Goal: Transaction & Acquisition: Purchase product/service

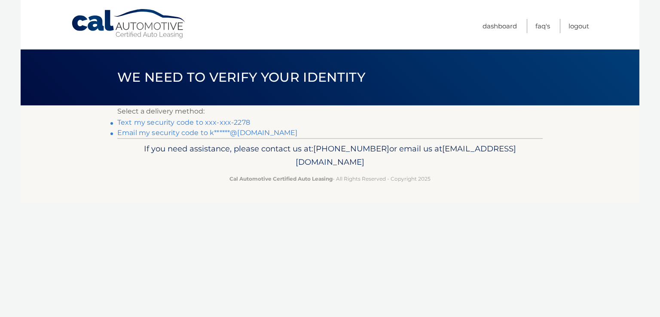
click at [242, 124] on link "Text my security code to xxx-xxx-2278" at bounding box center [183, 122] width 133 height 8
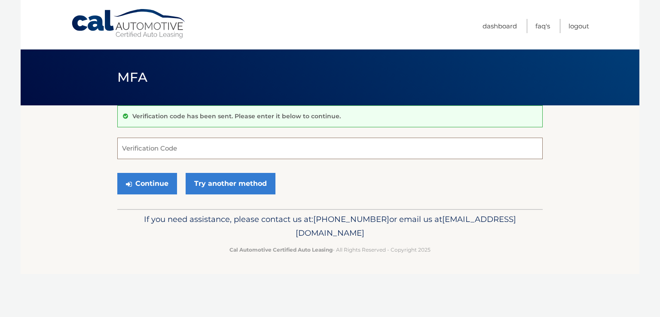
click at [239, 150] on input "Verification Code" at bounding box center [330, 148] width 426 height 21
type input "681843"
click at [165, 192] on button "Continue" at bounding box center [147, 183] width 60 height 21
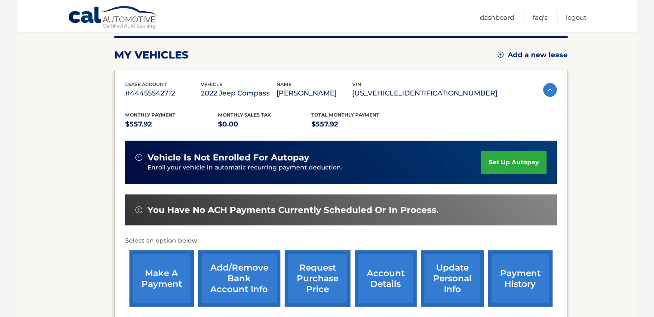
scroll to position [129, 0]
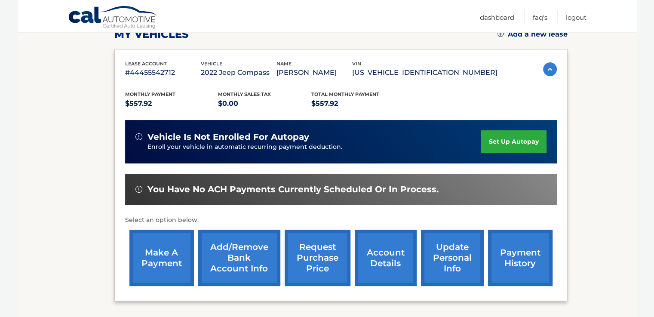
click at [467, 270] on link "update personal info" at bounding box center [452, 258] width 63 height 56
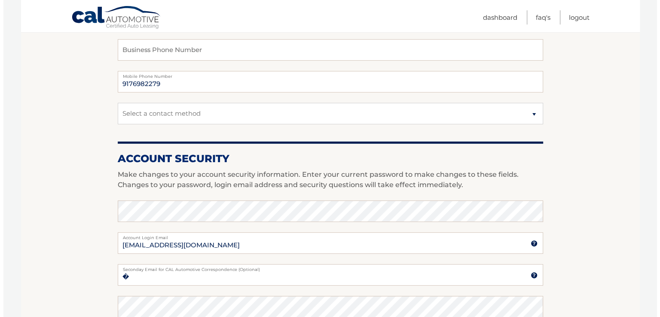
scroll to position [437, 0]
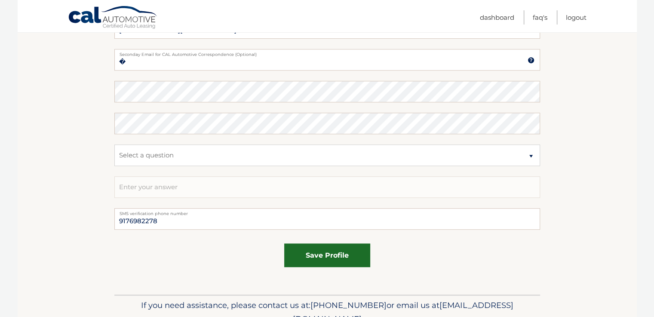
click at [355, 262] on button "save profile" at bounding box center [327, 255] width 86 height 24
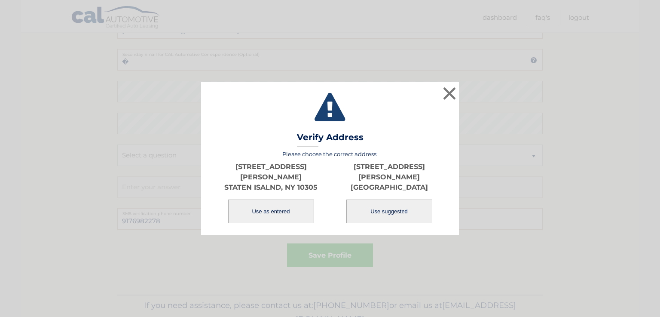
click at [358, 199] on button "Use suggested" at bounding box center [389, 211] width 86 height 24
type input "284 CLIFTON AVE"
type input "STATEN ISLAND"
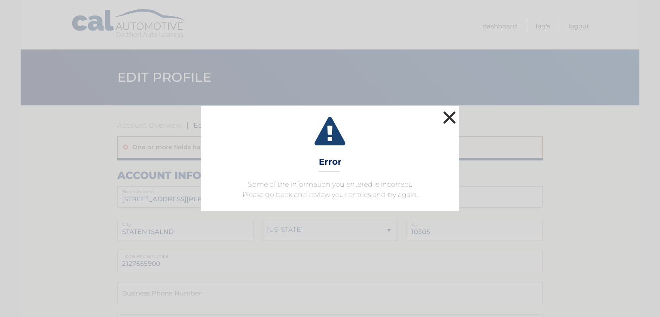
click at [448, 113] on button "×" at bounding box center [449, 117] width 17 height 17
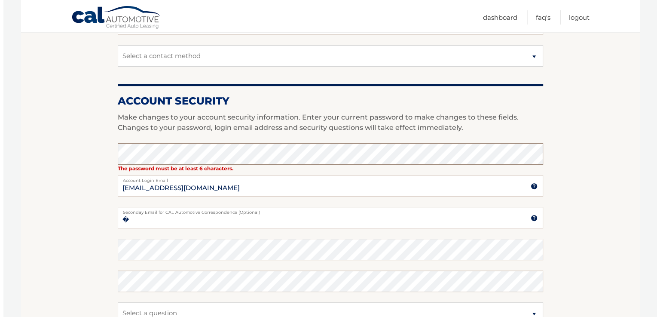
scroll to position [501, 0]
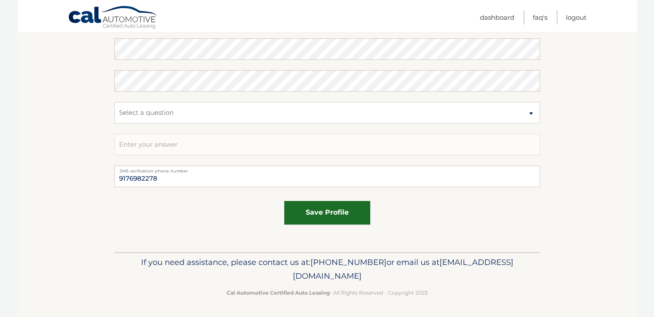
click at [326, 206] on button "save profile" at bounding box center [327, 213] width 86 height 24
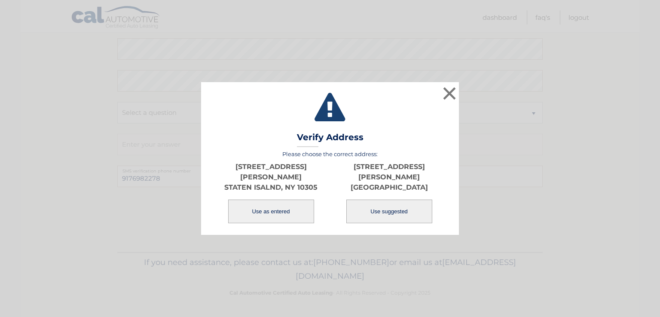
click at [380, 207] on button "Use suggested" at bounding box center [389, 211] width 86 height 24
type input "[STREET_ADDRESS][PERSON_NAME]"
type input "[GEOGRAPHIC_DATA]"
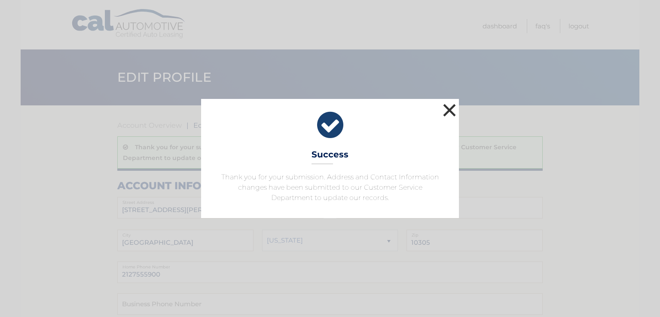
click at [447, 113] on button "×" at bounding box center [449, 109] width 17 height 17
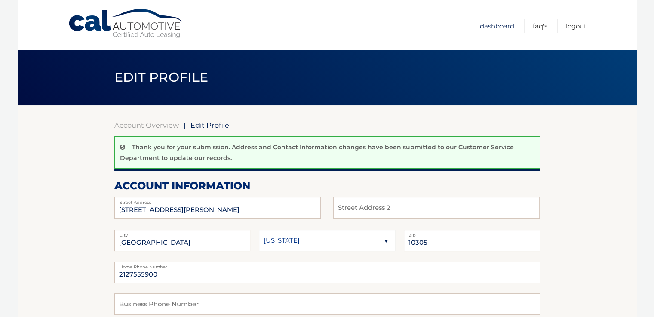
click at [493, 29] on link "Dashboard" at bounding box center [497, 26] width 34 height 14
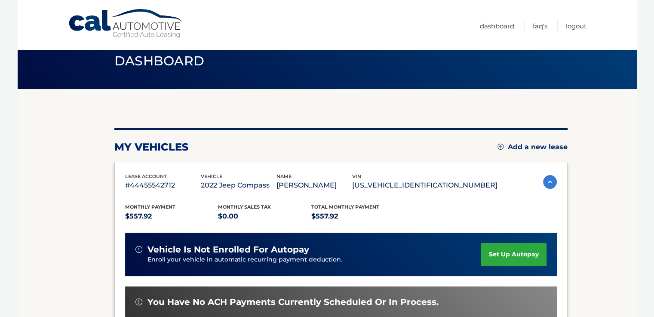
scroll to position [203, 0]
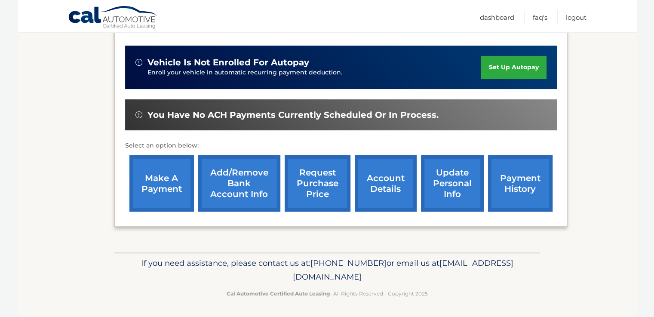
click at [400, 190] on link "account details" at bounding box center [386, 183] width 62 height 56
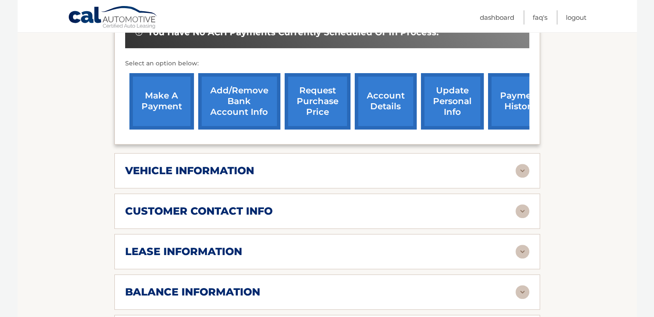
scroll to position [387, 0]
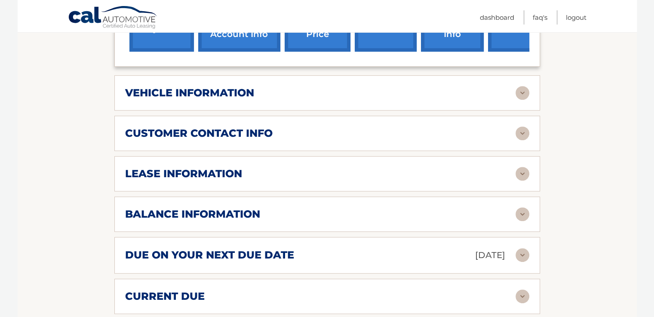
click at [522, 126] on img at bounding box center [522, 133] width 14 height 14
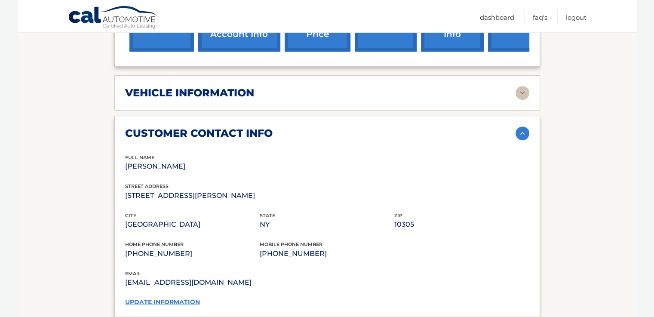
click at [518, 126] on img at bounding box center [522, 133] width 14 height 14
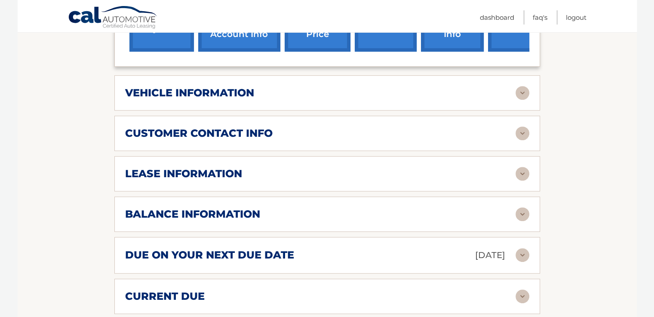
click at [526, 167] on img at bounding box center [522, 174] width 14 height 14
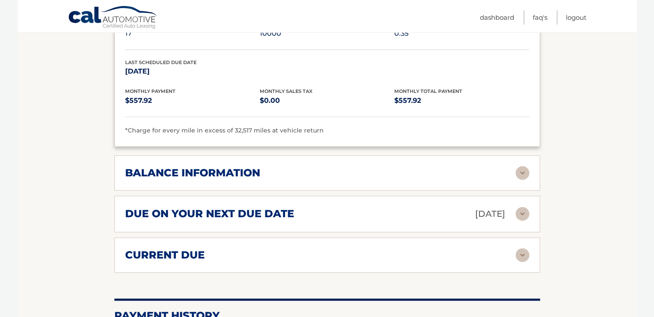
scroll to position [602, 0]
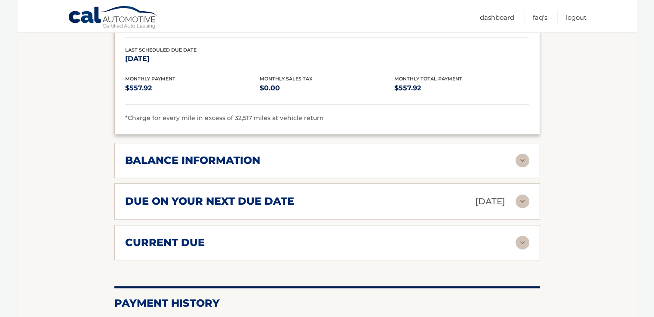
click at [525, 153] on img at bounding box center [522, 160] width 14 height 14
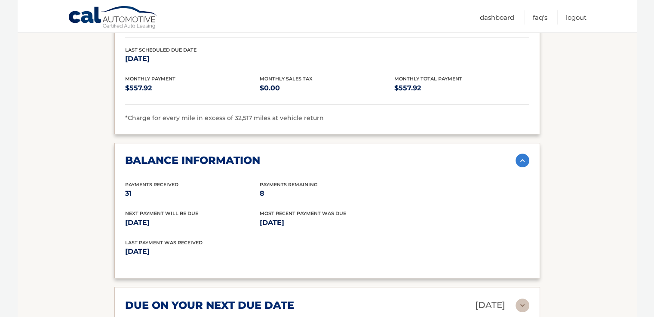
click at [526, 153] on img at bounding box center [522, 160] width 14 height 14
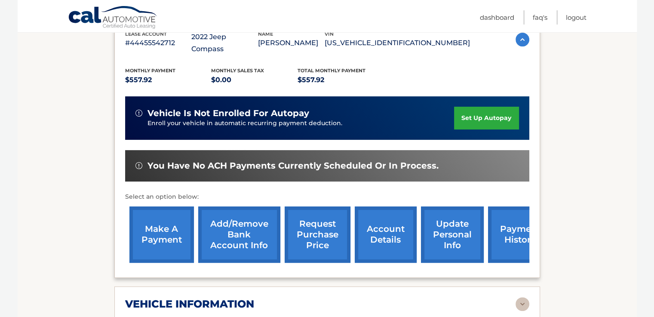
scroll to position [178, 0]
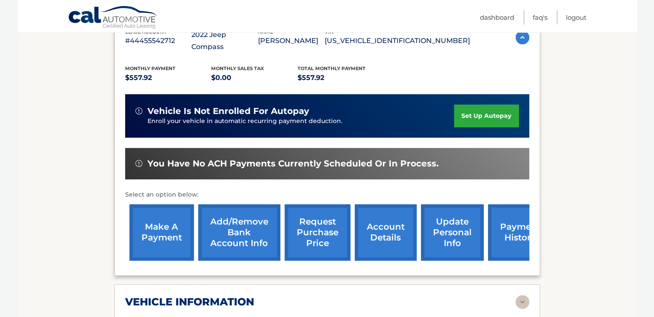
click at [436, 220] on link "update personal info" at bounding box center [452, 232] width 63 height 56
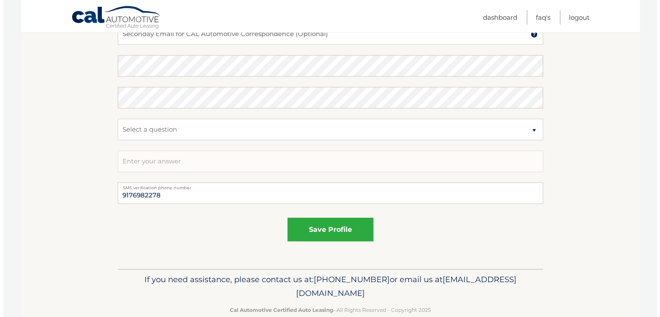
scroll to position [480, 0]
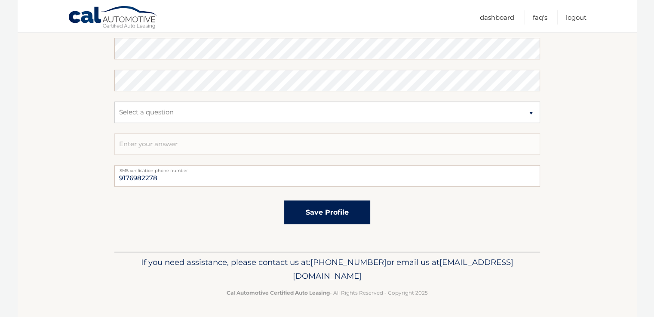
click at [330, 217] on button "save profile" at bounding box center [327, 212] width 86 height 24
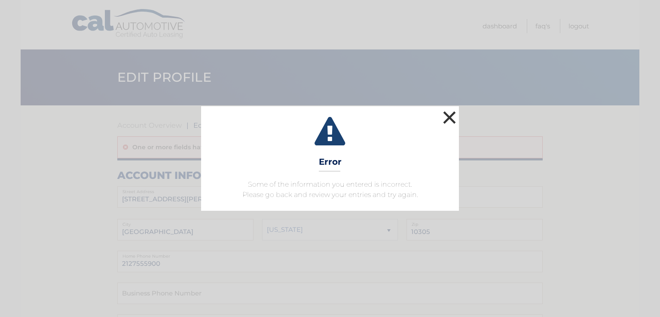
click at [446, 112] on button "×" at bounding box center [449, 117] width 17 height 17
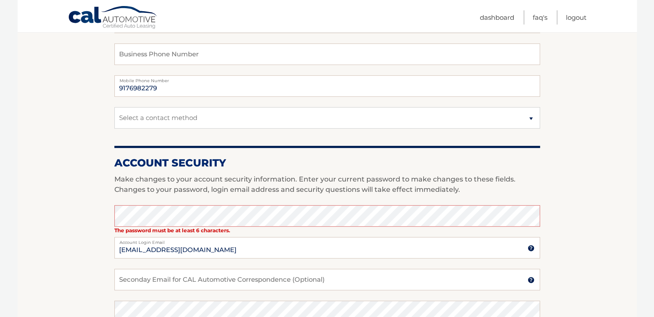
scroll to position [258, 0]
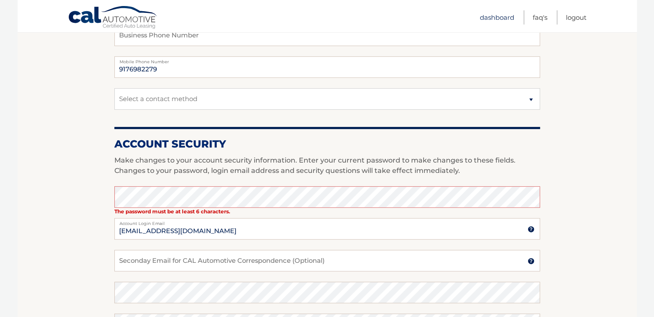
click at [484, 17] on link "Dashboard" at bounding box center [497, 17] width 34 height 14
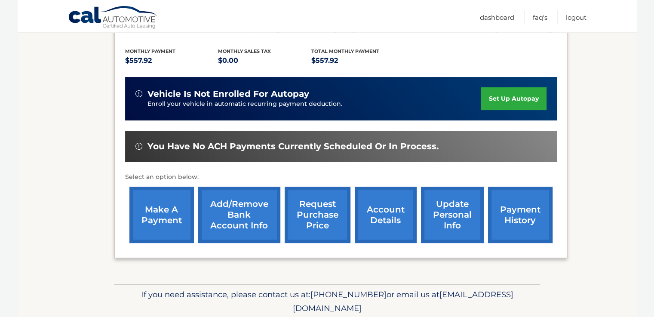
scroll to position [203, 0]
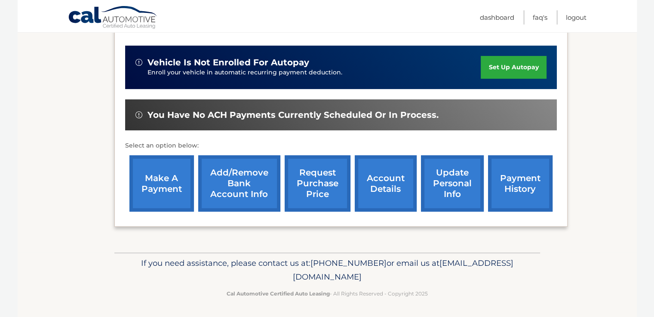
click at [166, 193] on link "make a payment" at bounding box center [161, 183] width 64 height 56
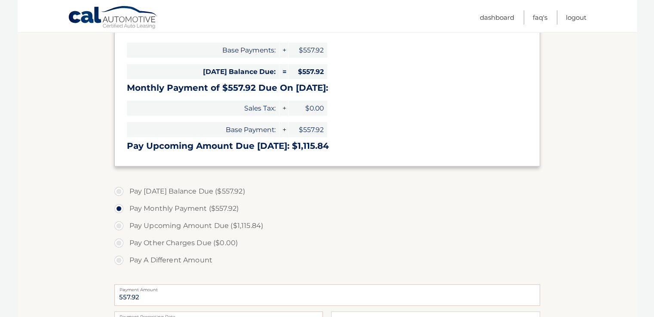
scroll to position [172, 0]
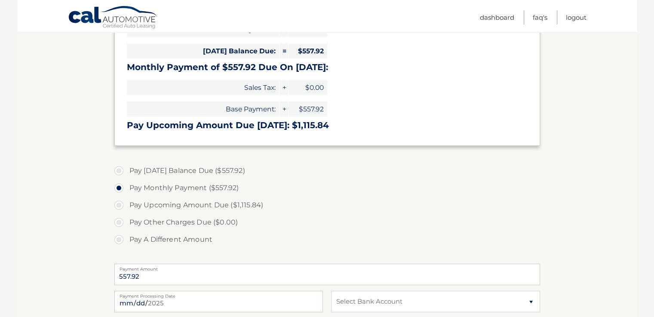
click at [118, 170] on label "Pay [DATE] Balance Due ($557.92)" at bounding box center [327, 170] width 426 height 17
click at [118, 170] on input "Pay [DATE] Balance Due ($557.92)" at bounding box center [122, 169] width 9 height 14
radio input "true"
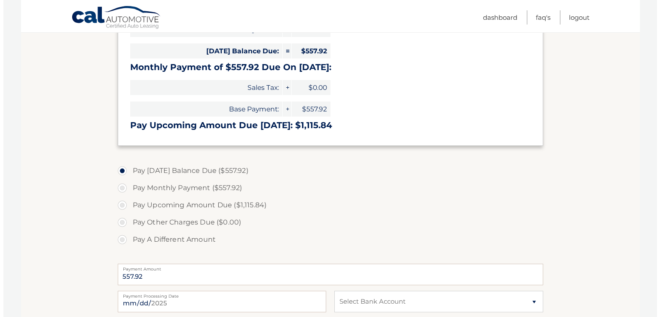
scroll to position [301, 0]
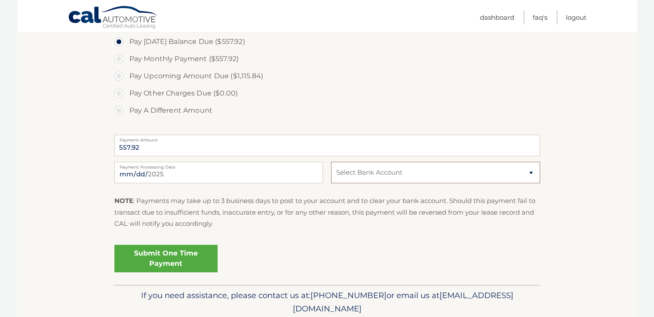
click at [533, 174] on select "Select Bank Account Checking M &amp; T BANK *****2055 Checking SANTANDER *****0…" at bounding box center [435, 172] width 208 height 21
select select "NGIwNDRmMmMtY2Y0YS00MGIxLTljMmItMmM0MzlmMmU2OWFj"
click at [331, 162] on select "Select Bank Account Checking M &amp; T BANK *****2055 Checking SANTANDER *****0…" at bounding box center [435, 172] width 208 height 21
click at [162, 254] on link "Submit One Time Payment" at bounding box center [165, 259] width 103 height 28
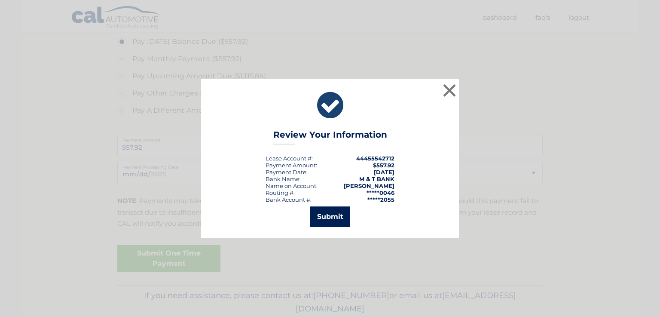
click at [337, 218] on button "Submit" at bounding box center [330, 216] width 40 height 21
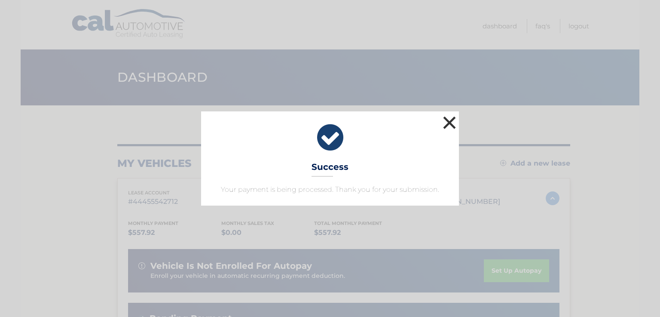
click at [446, 120] on button "×" at bounding box center [449, 122] width 17 height 17
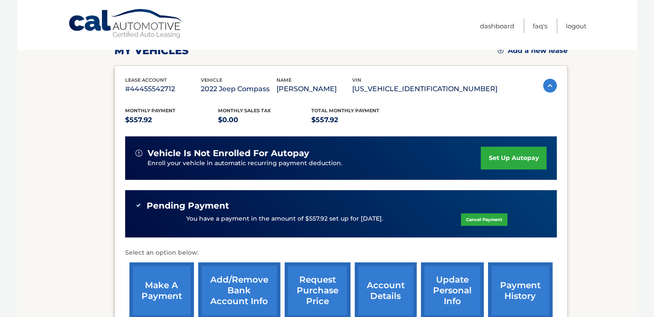
scroll to position [215, 0]
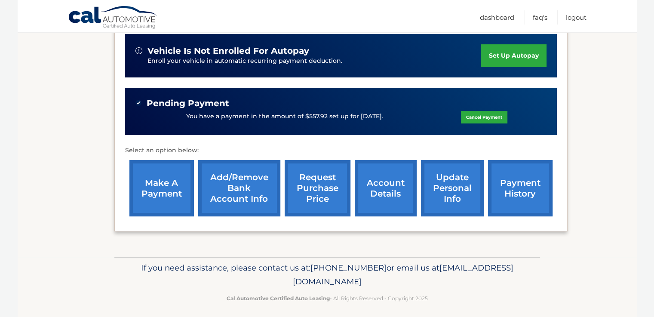
click at [187, 192] on link "make a payment" at bounding box center [161, 188] width 64 height 56
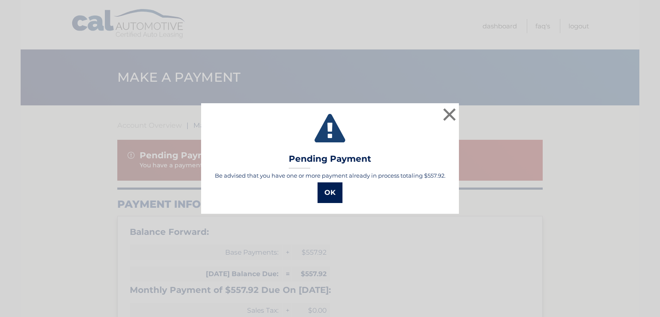
click at [332, 200] on button "OK" at bounding box center [330, 192] width 25 height 21
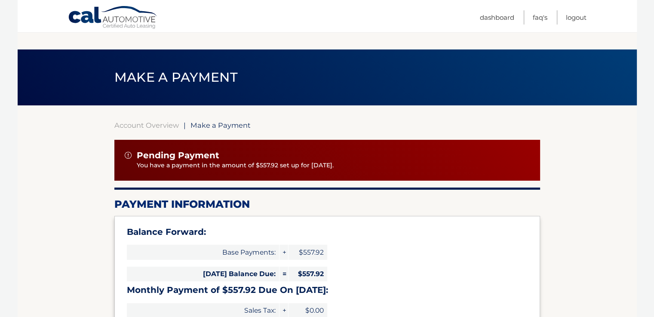
scroll to position [215, 0]
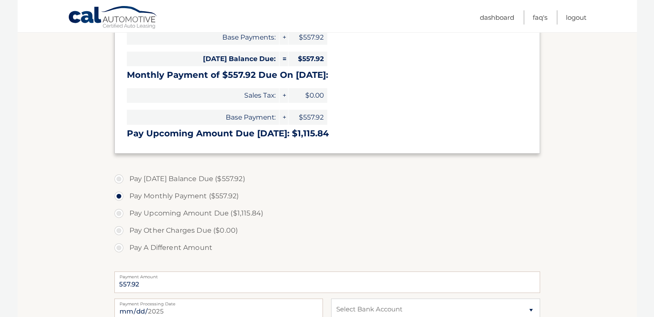
click at [120, 245] on label "Pay A Different Amount" at bounding box center [327, 247] width 426 height 17
click at [120, 245] on input "Pay A Different Amount" at bounding box center [122, 246] width 9 height 14
radio input "true"
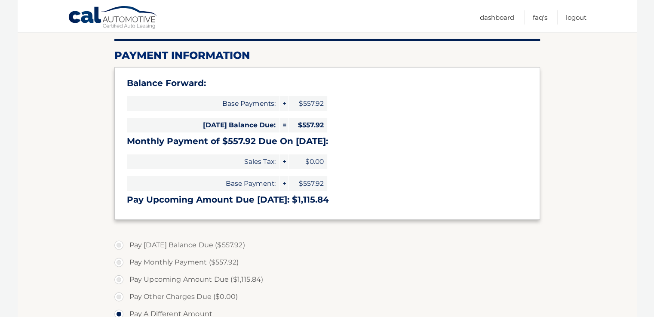
scroll to position [0, 0]
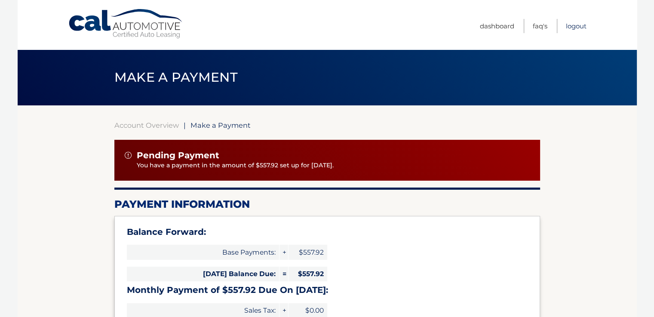
click at [574, 28] on link "Logout" at bounding box center [576, 26] width 21 height 14
